Goal: Task Accomplishment & Management: Complete application form

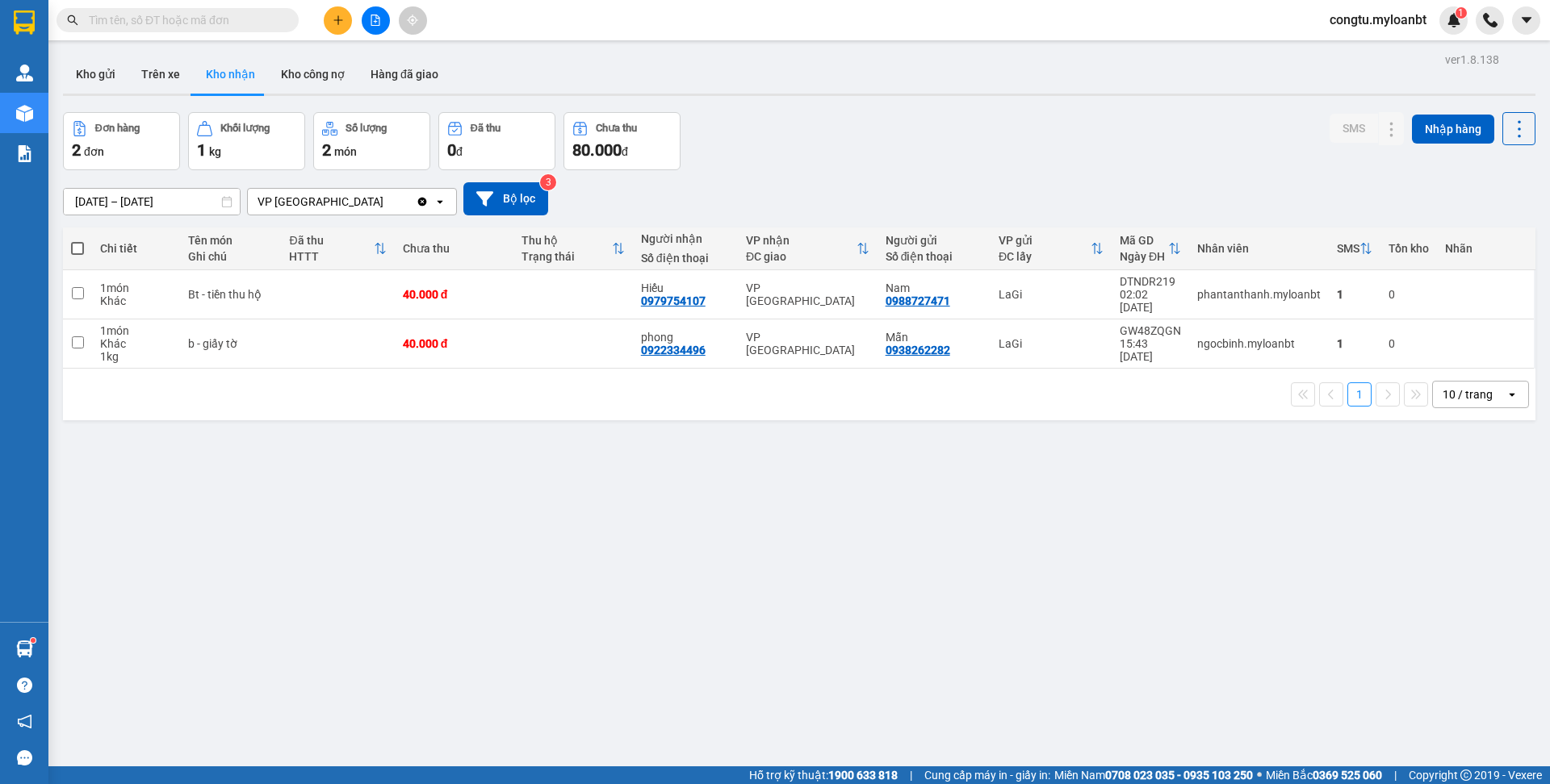
click at [222, 27] on input "text" at bounding box center [184, 20] width 191 height 18
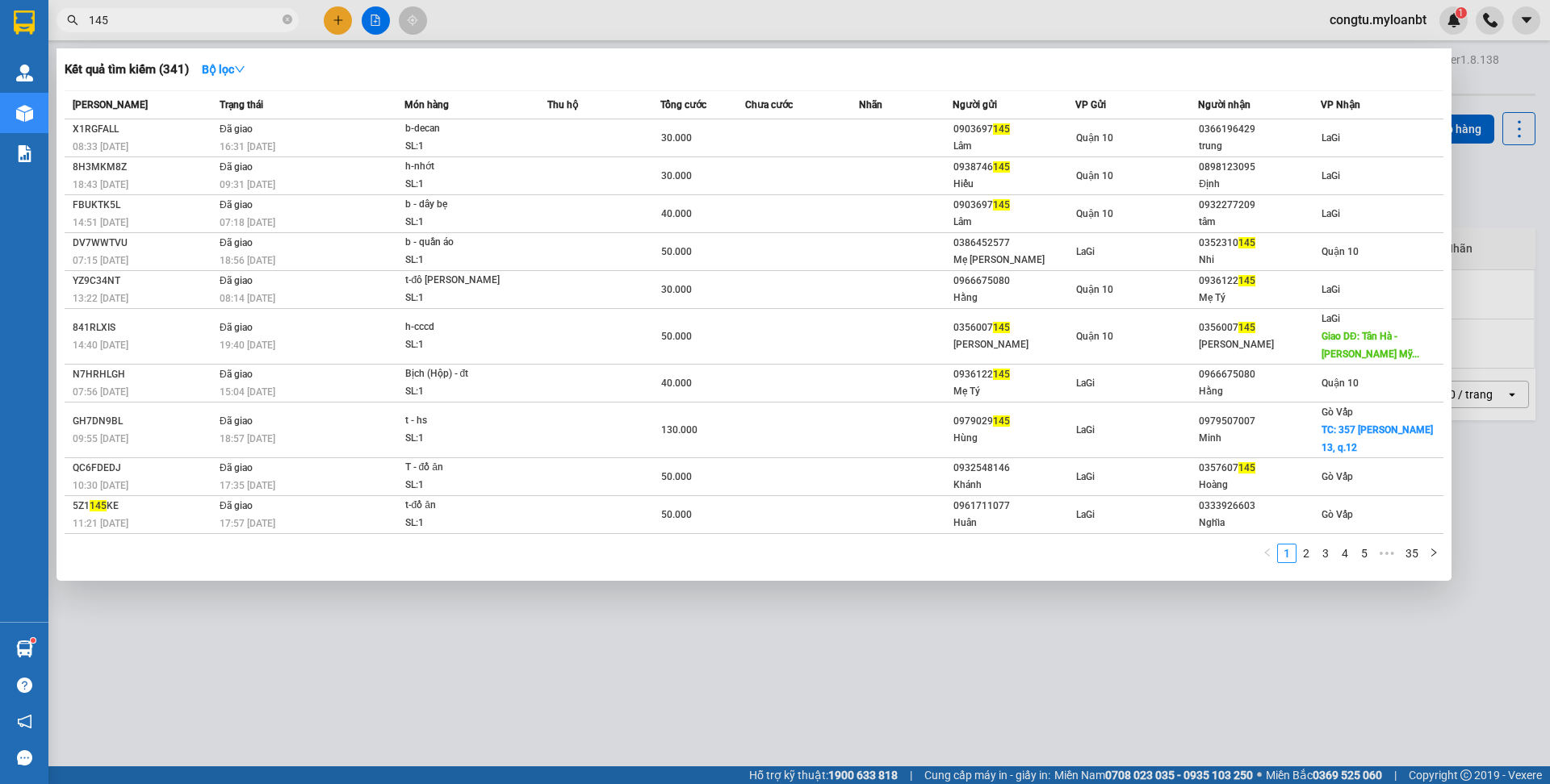
type input "145"
click at [178, 30] on span "145" at bounding box center [177, 20] width 242 height 24
click at [180, 27] on input "145" at bounding box center [184, 20] width 191 height 18
click at [181, 27] on input "145" at bounding box center [184, 20] width 191 height 18
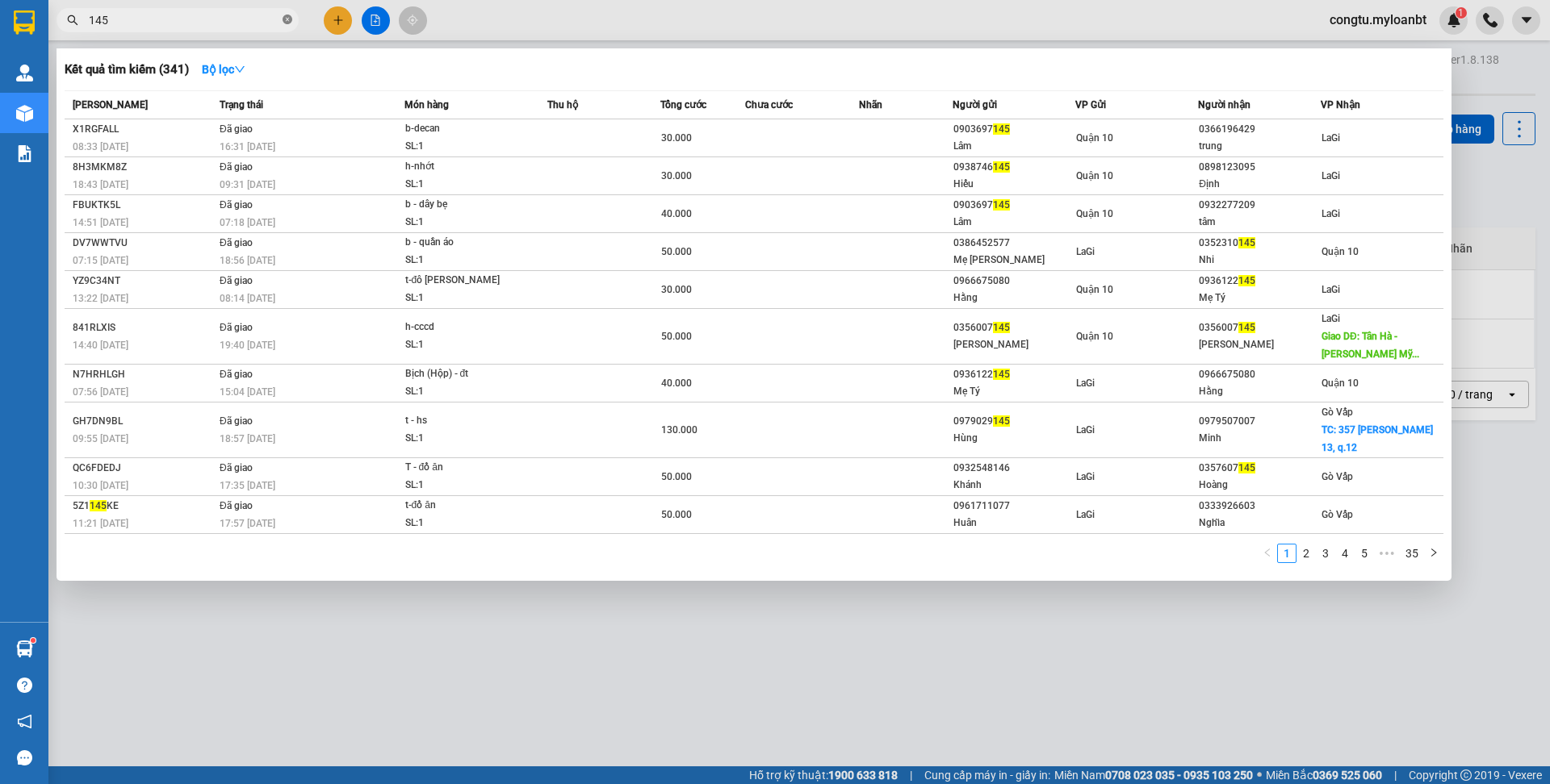
click at [286, 20] on icon "close-circle" at bounding box center [288, 20] width 10 height 10
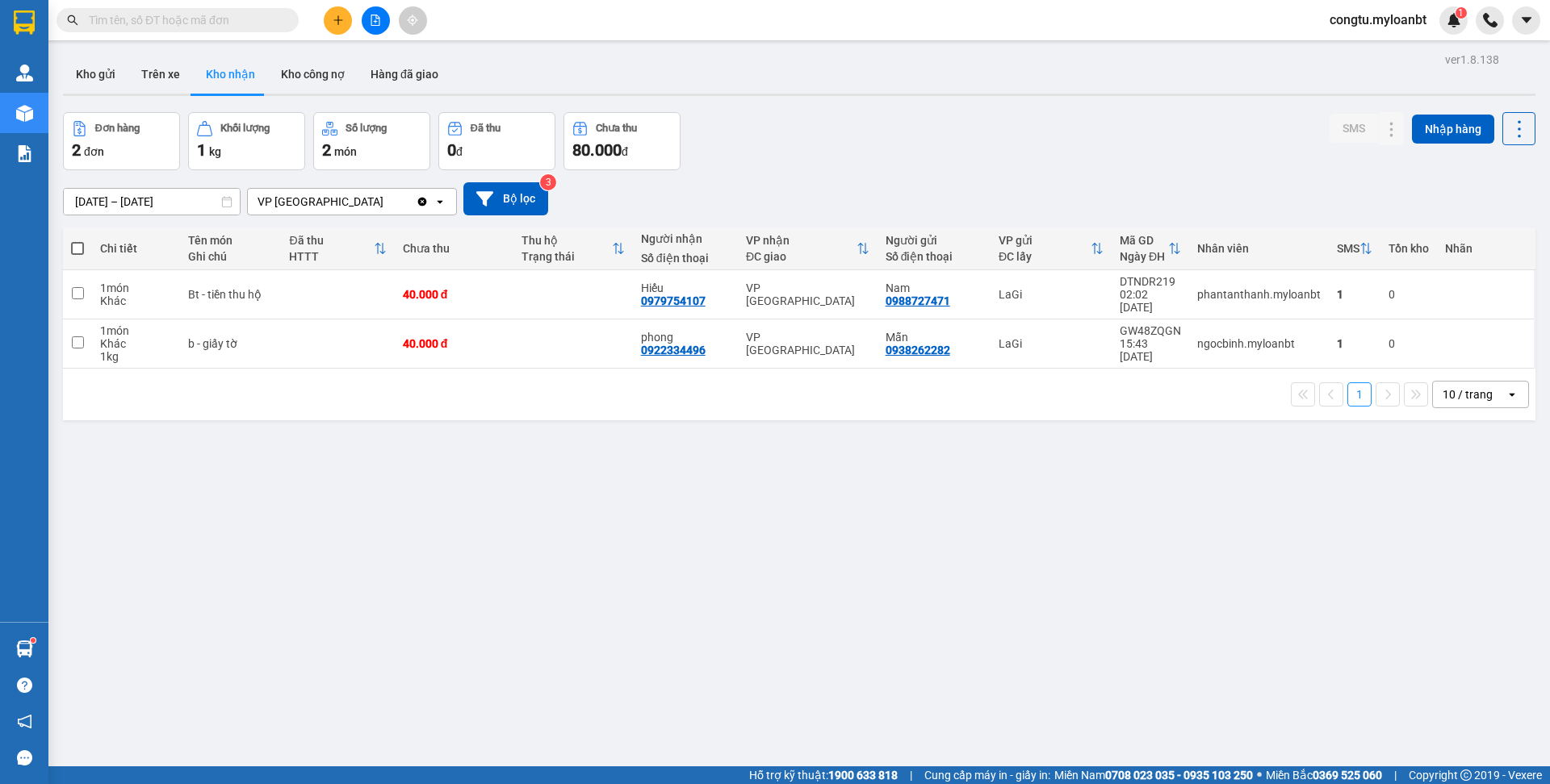
click at [214, 20] on input "text" at bounding box center [184, 20] width 191 height 18
click at [228, 34] on div "Kết quả [PERSON_NAME] ( 341 ) Bộ lọc Mã ĐH Trạng thái Món hàng Thu hộ Tổng [PER…" at bounding box center [775, 20] width 1550 height 41
click at [96, 66] on button "Kho gửi" at bounding box center [96, 73] width 65 height 39
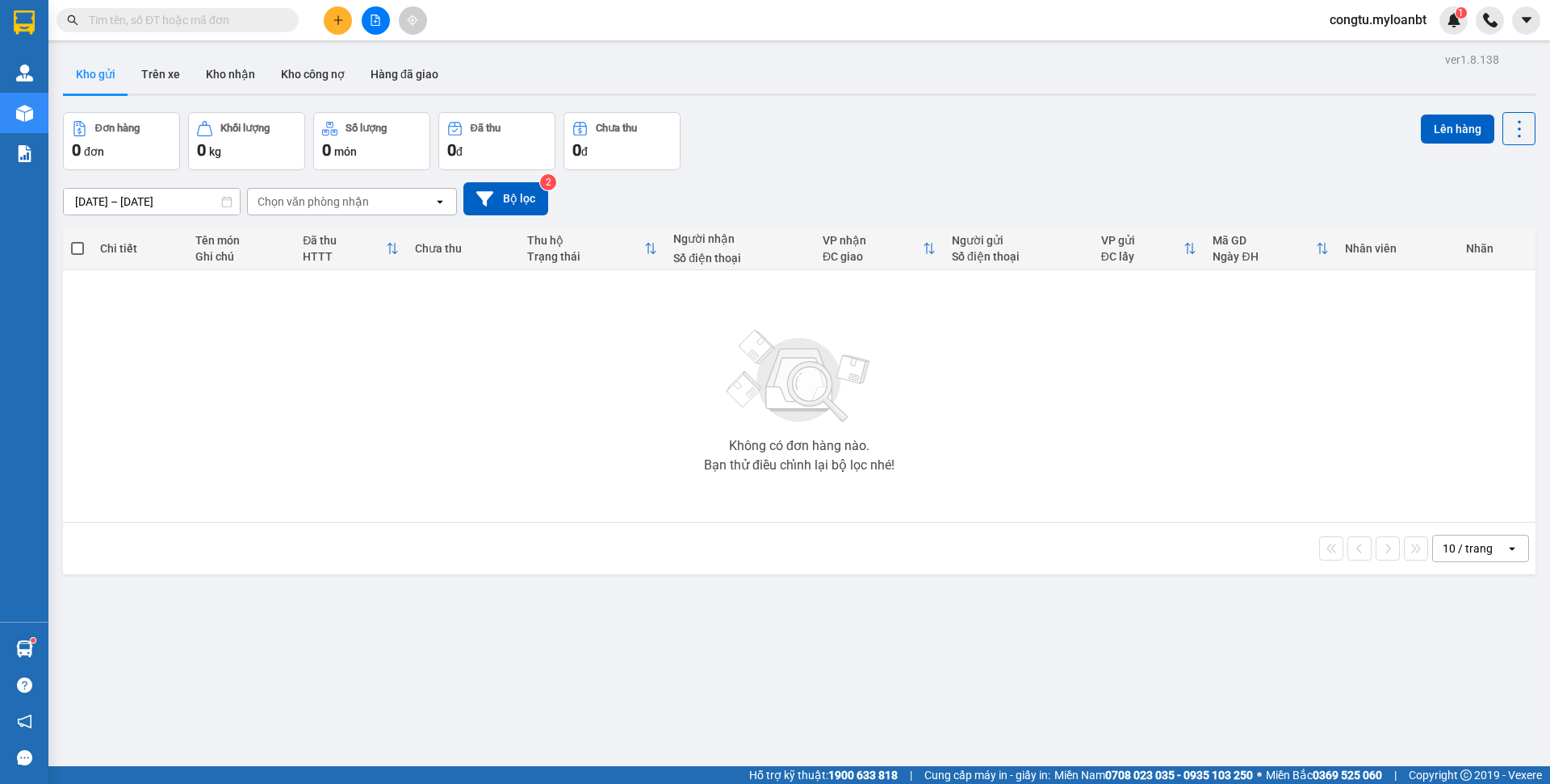
click at [223, 23] on input "text" at bounding box center [184, 20] width 191 height 18
click at [226, 17] on input "text" at bounding box center [184, 20] width 191 height 18
click at [249, 33] on div "Kết quả [PERSON_NAME] ( 341 ) Bộ lọc Mã ĐH Trạng thái Món hàng Thu hộ Tổng [PER…" at bounding box center [775, 20] width 1550 height 41
click at [250, 28] on input "text" at bounding box center [184, 20] width 191 height 18
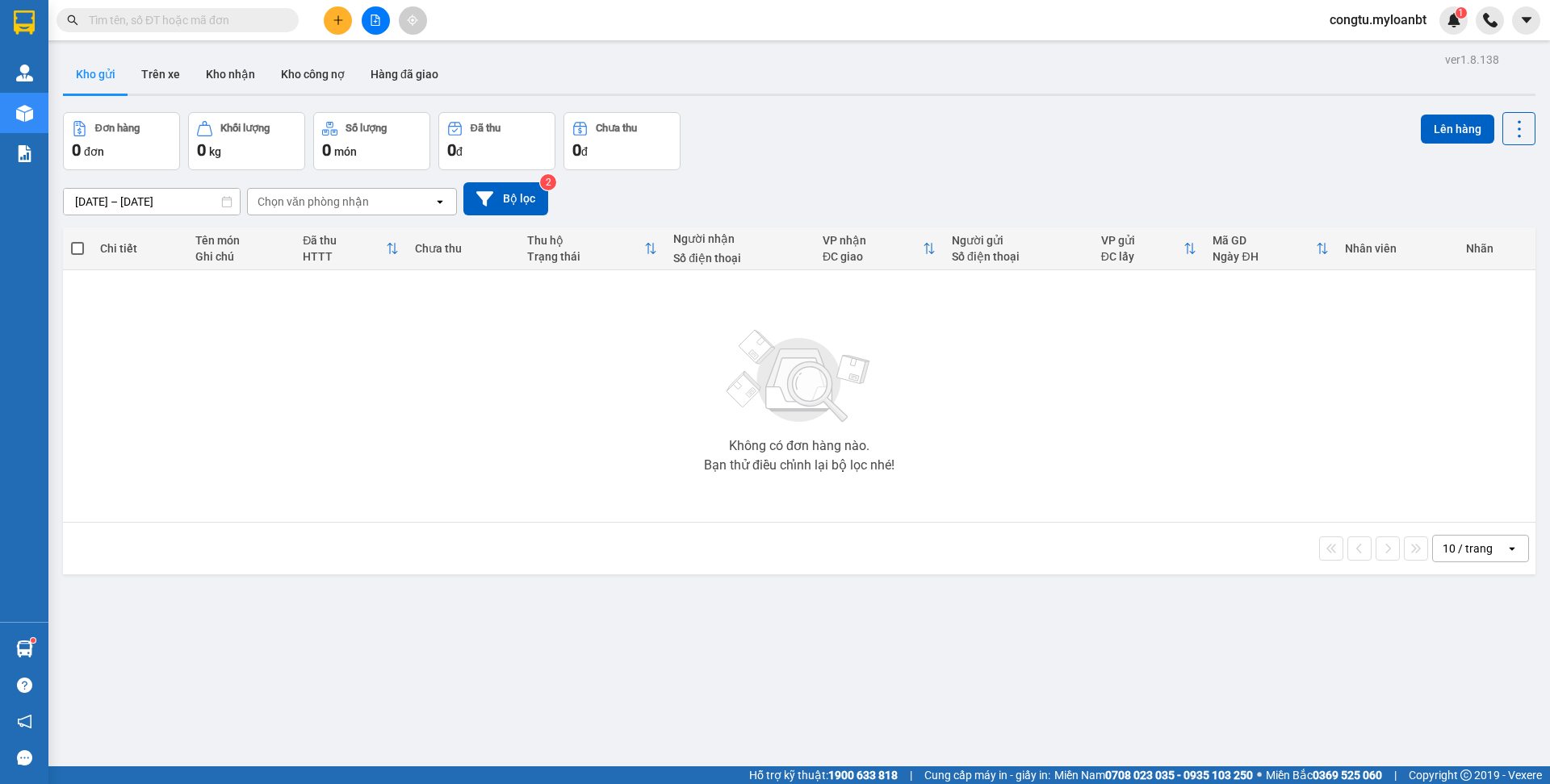
type input "0"
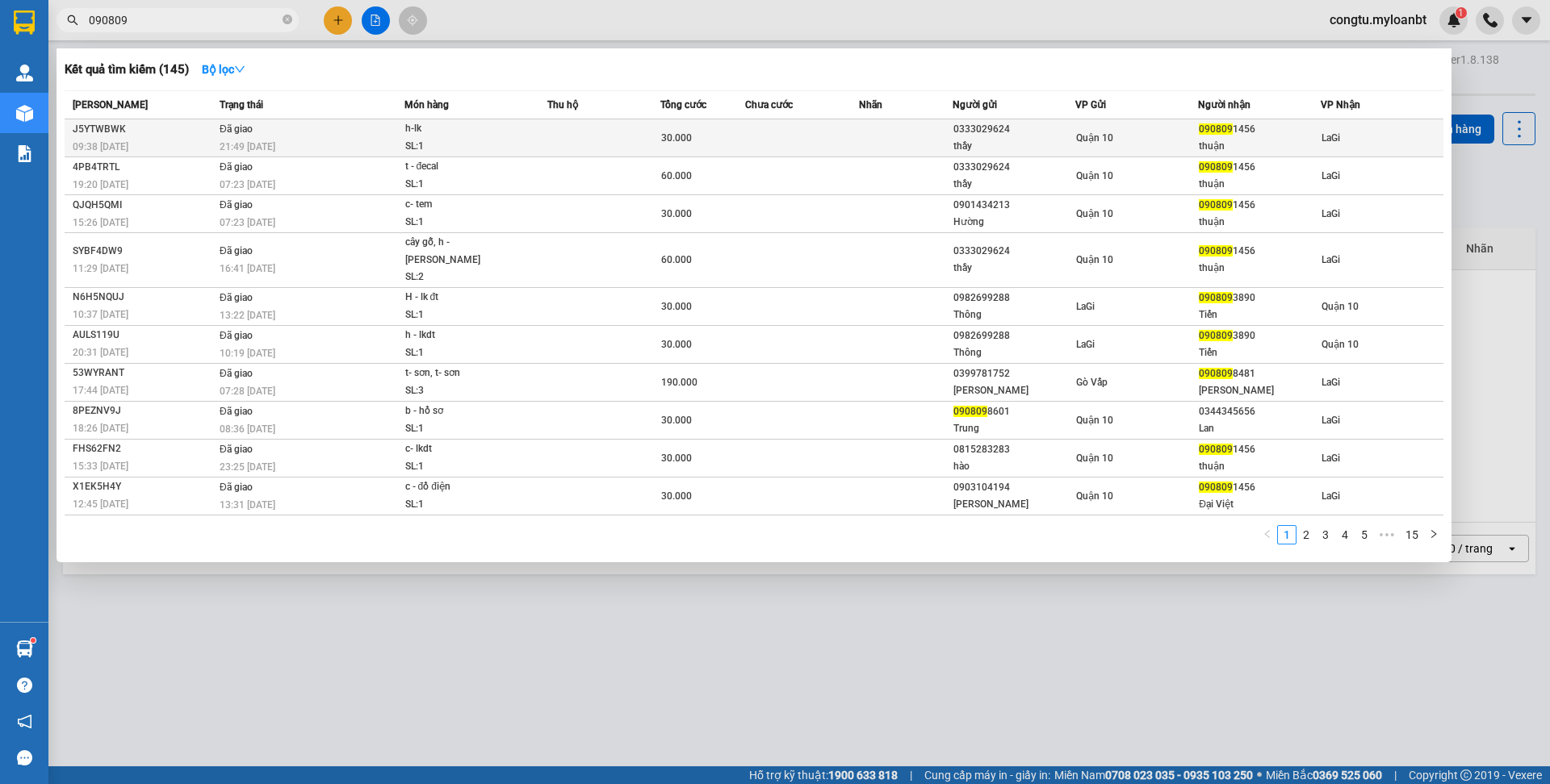
type input "090809"
click at [975, 146] on div "thầy" at bounding box center [1014, 146] width 121 height 17
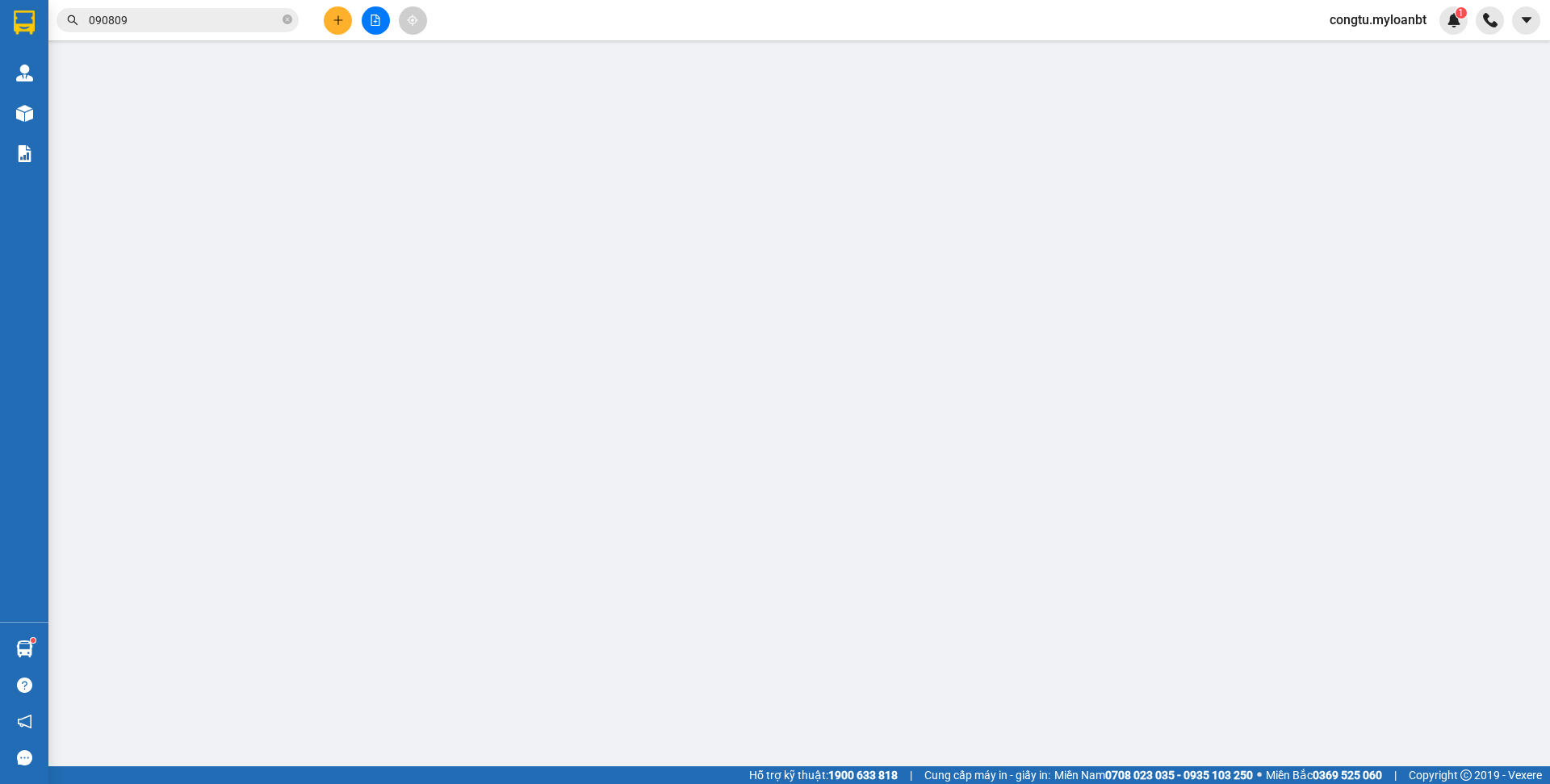
type input "0333029624"
type input "thầy"
type input "0908091456"
type input "thuận"
type input "30.000"
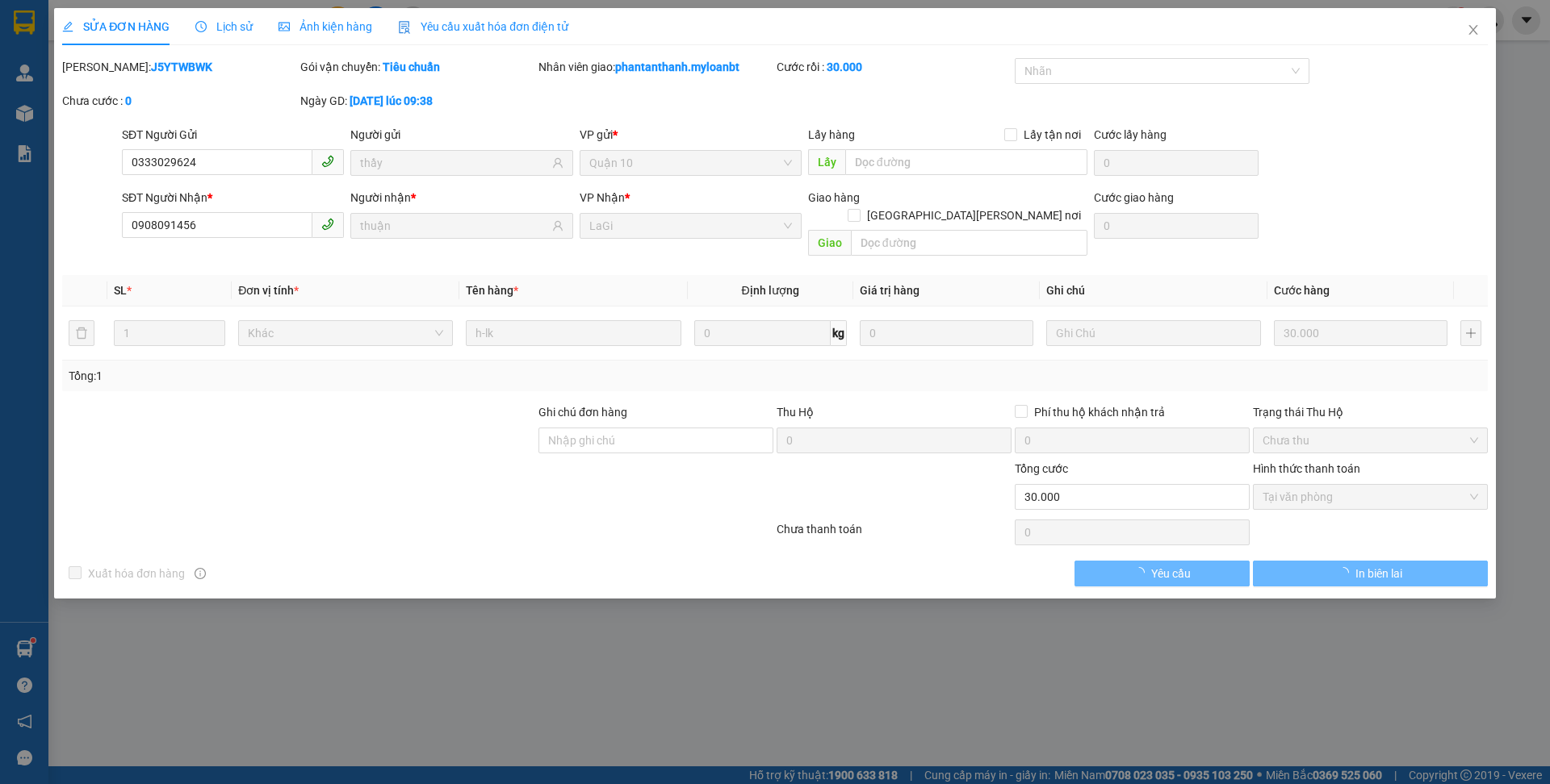
click at [257, 33] on div "SỬA ĐƠN HÀNG Lịch sử Ảnh kiện hàng Yêu cầu xuất hóa đơn điện tử" at bounding box center [316, 27] width 506 height 38
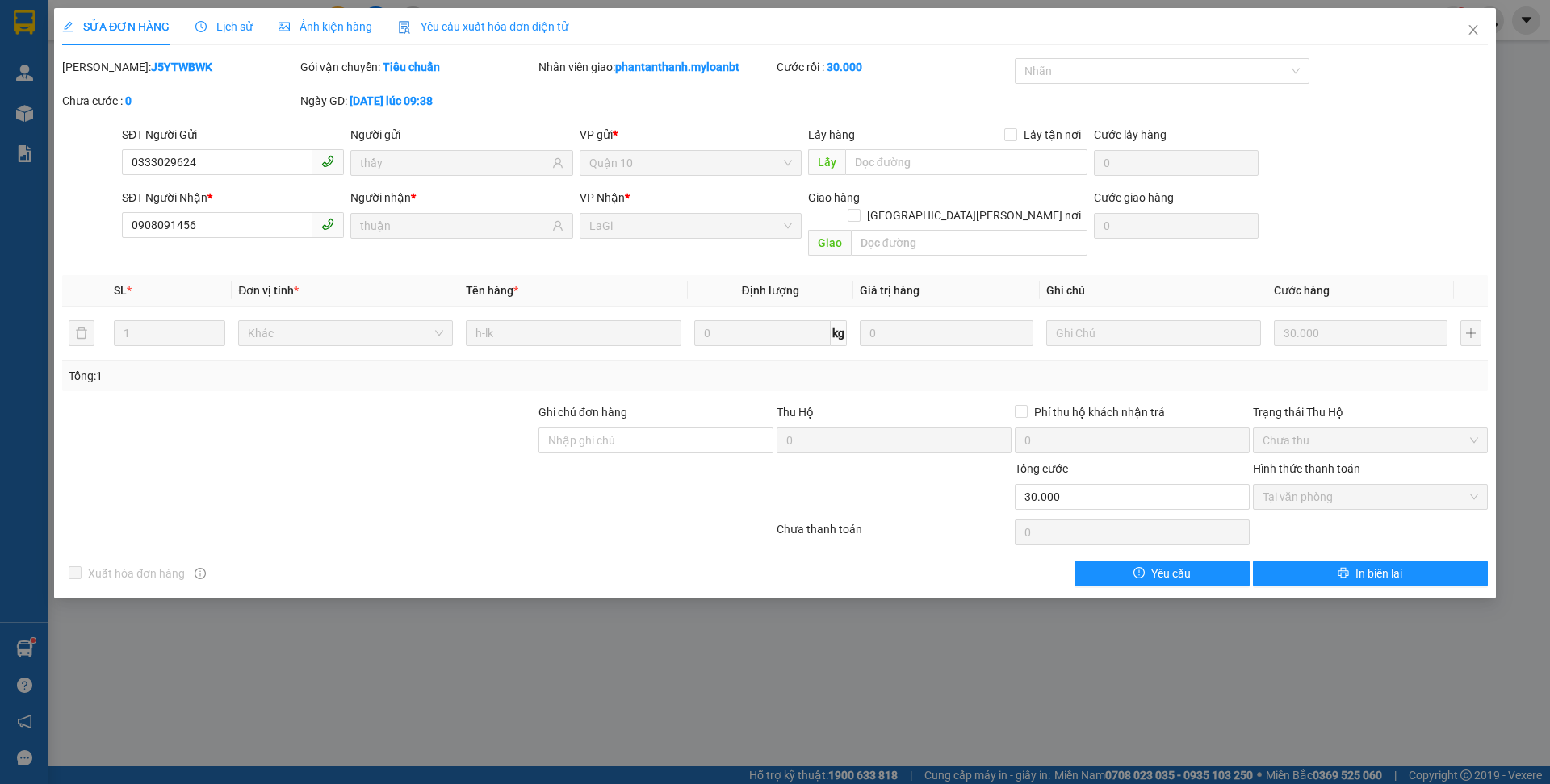
click at [238, 27] on span "Lịch sử" at bounding box center [224, 26] width 57 height 13
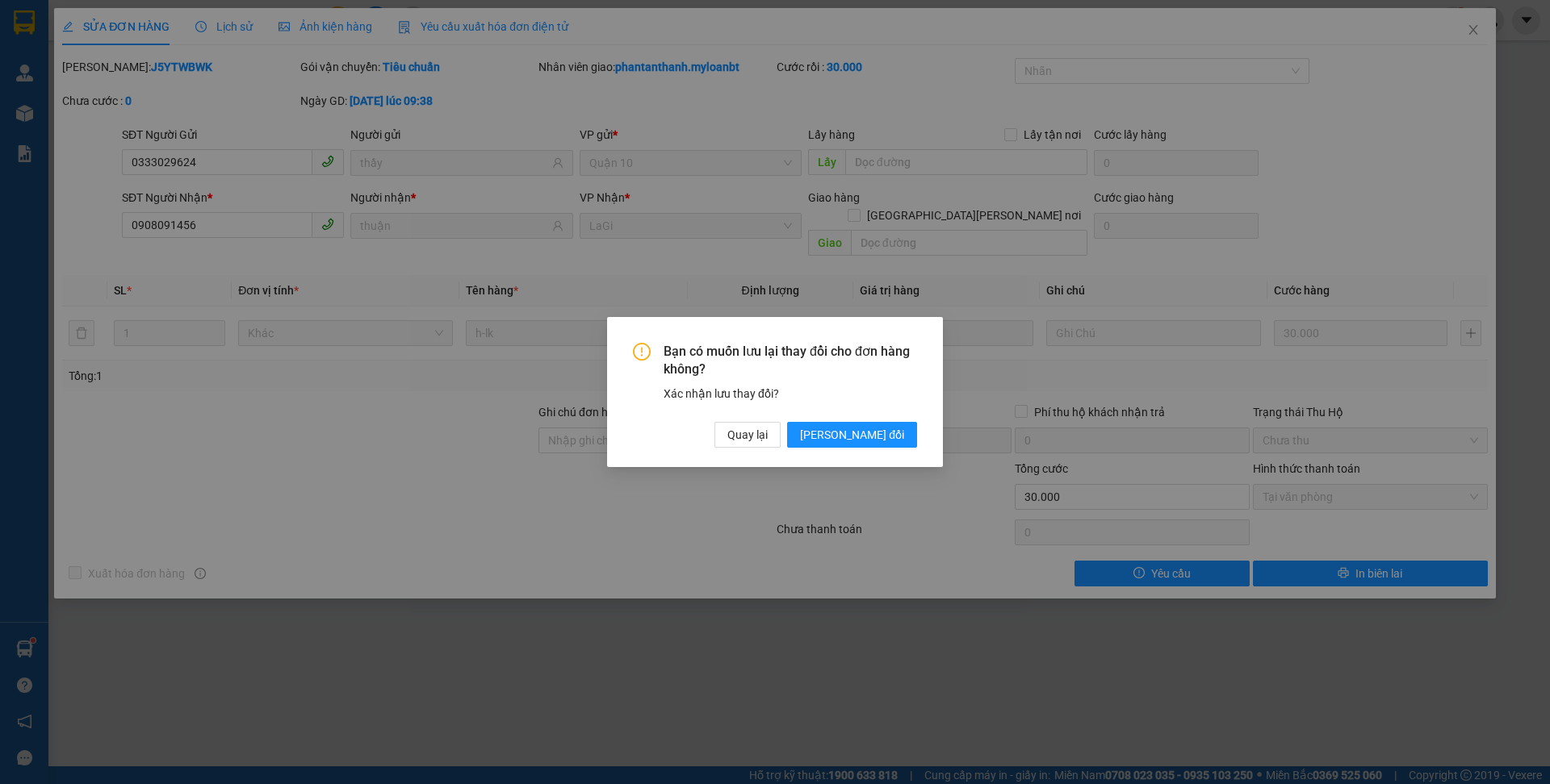
click at [825, 436] on div "Quay [PERSON_NAME] thay đổi" at bounding box center [815, 435] width 203 height 26
click at [778, 445] on button "Quay lại" at bounding box center [747, 435] width 66 height 26
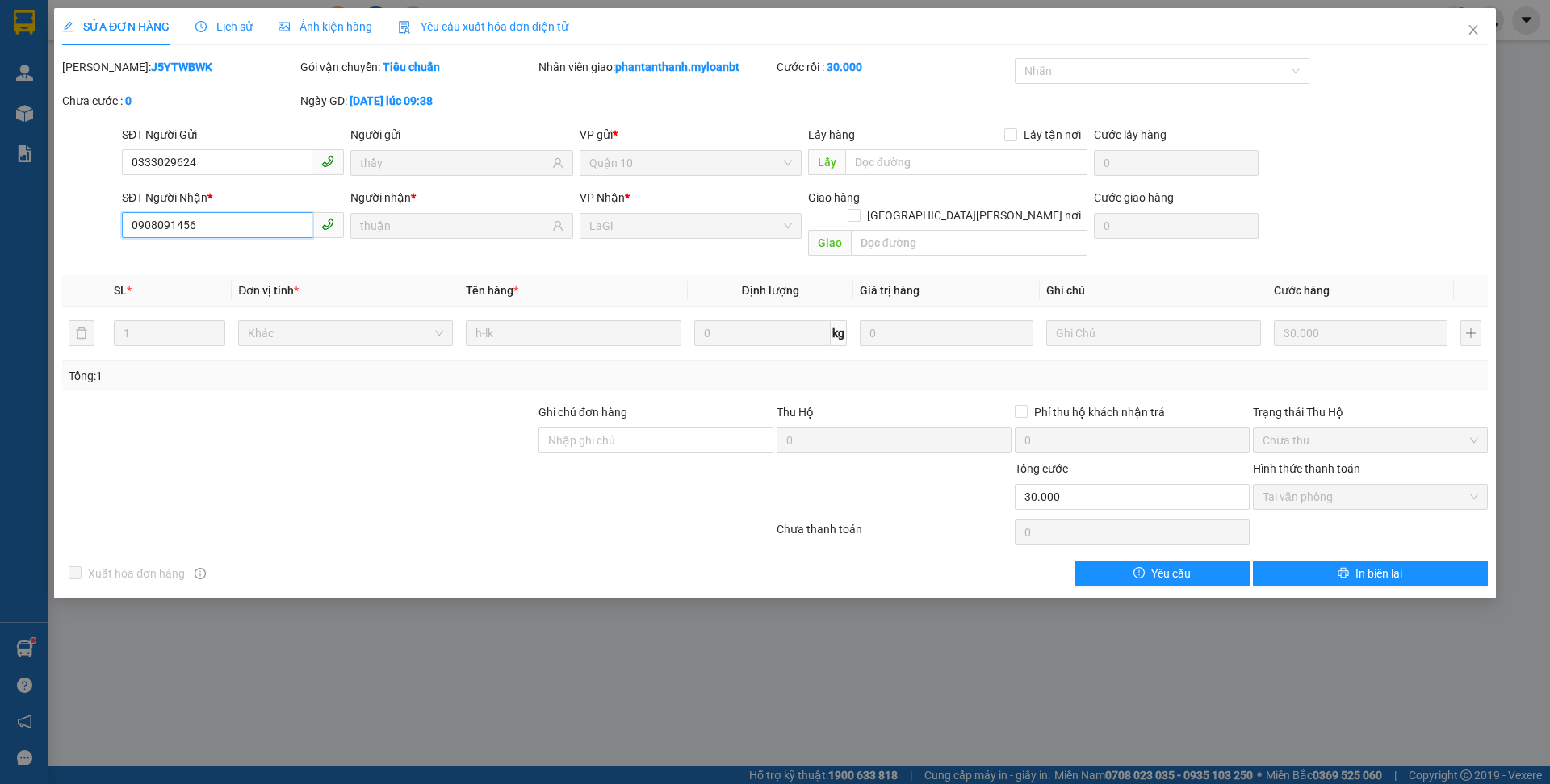
click at [159, 225] on input "0908091456" at bounding box center [217, 225] width 191 height 26
click at [1461, 33] on span "Close" at bounding box center [1473, 31] width 46 height 45
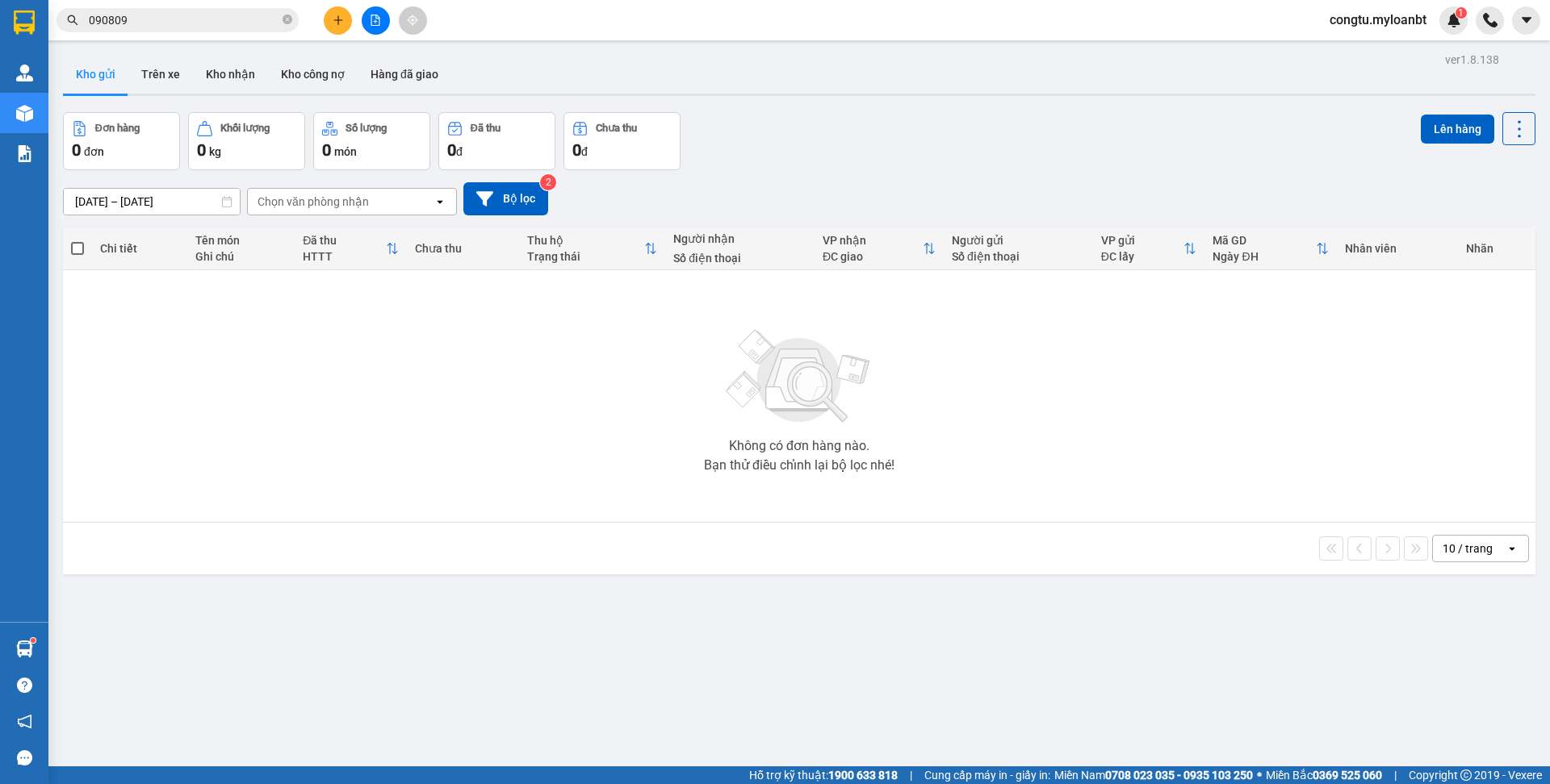
click at [191, 28] on input "090809" at bounding box center [184, 20] width 191 height 18
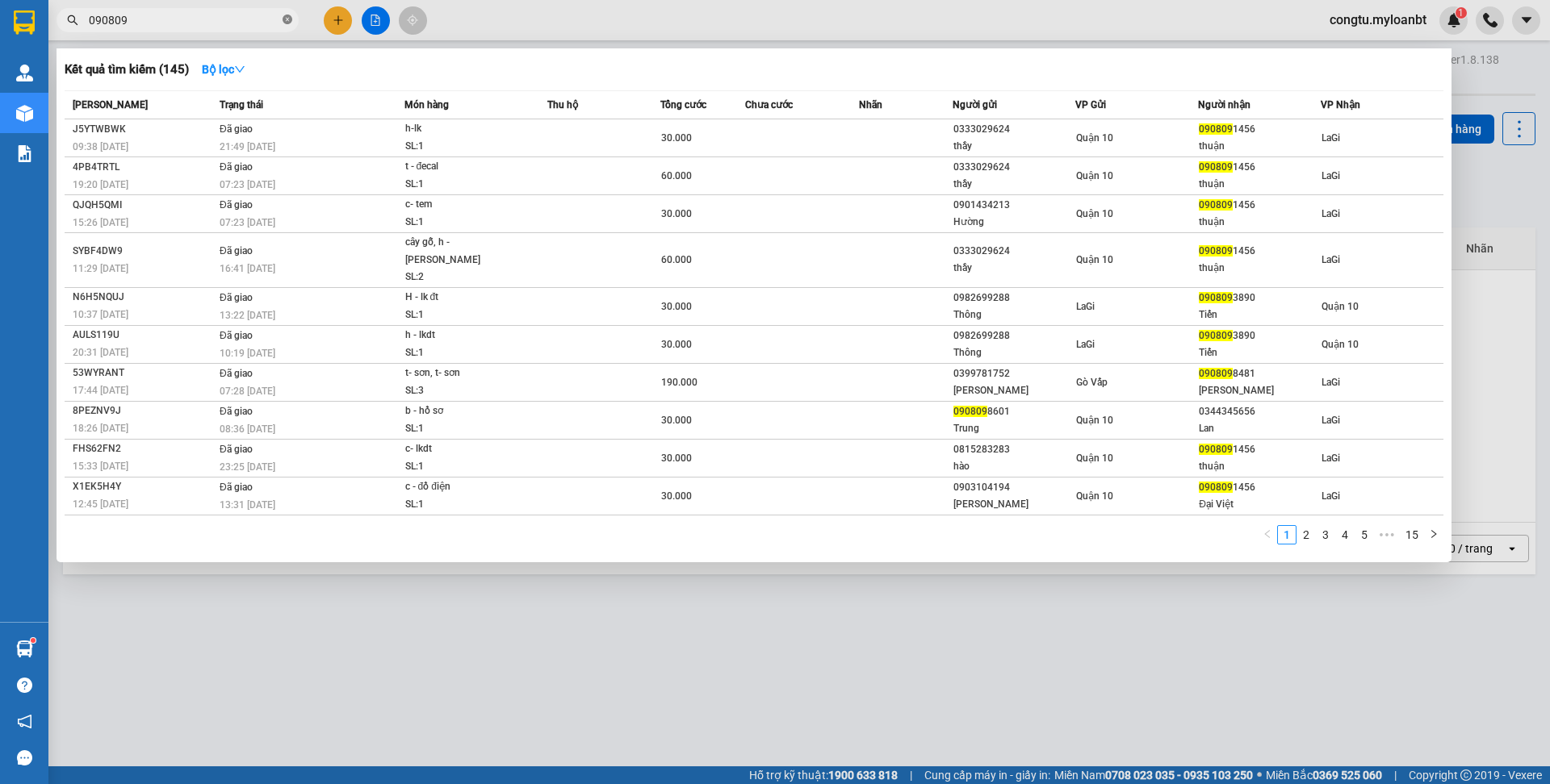
click at [288, 15] on icon "close-circle" at bounding box center [288, 20] width 10 height 10
